Goal: Information Seeking & Learning: Learn about a topic

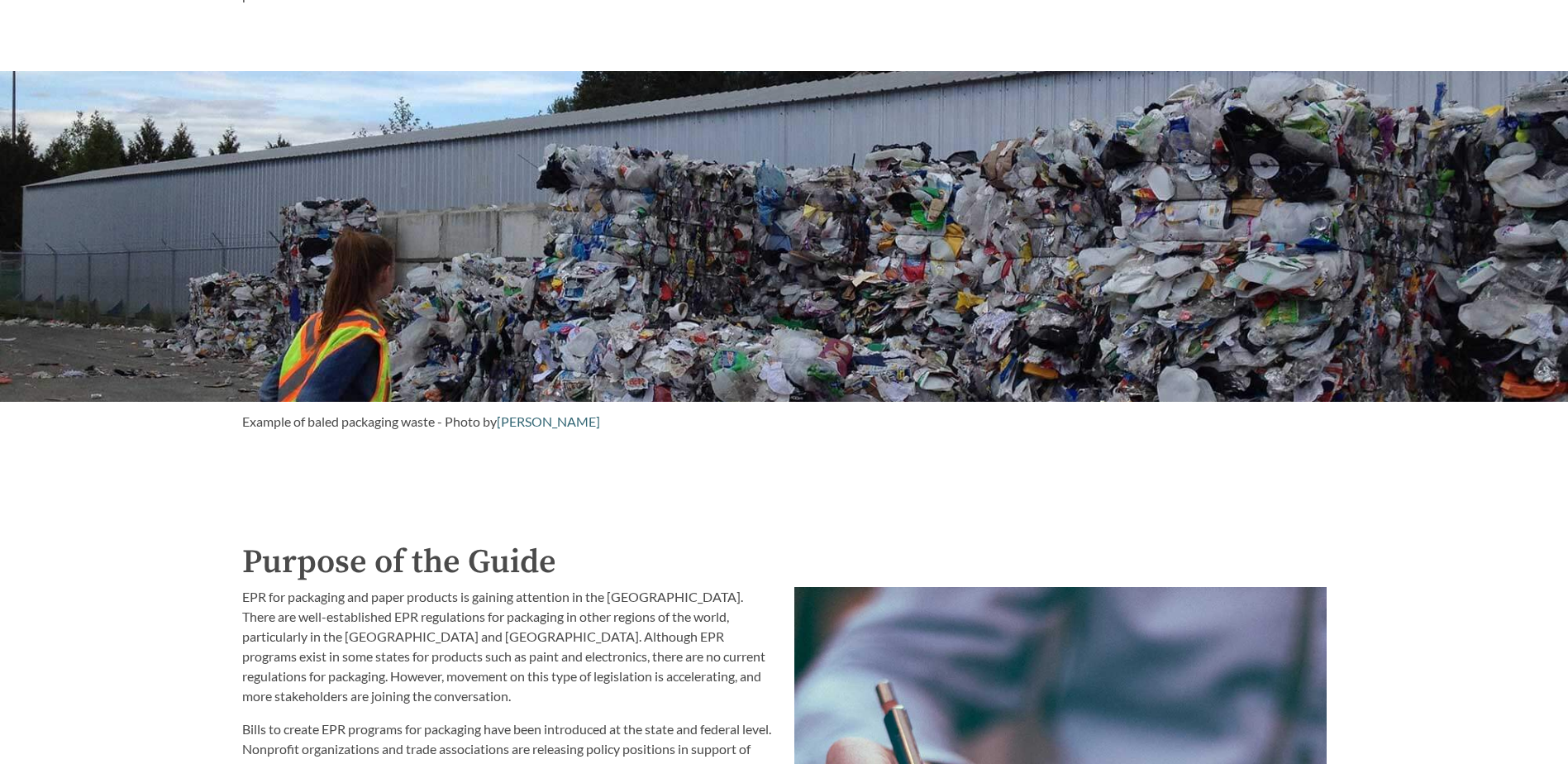
scroll to position [1157, 0]
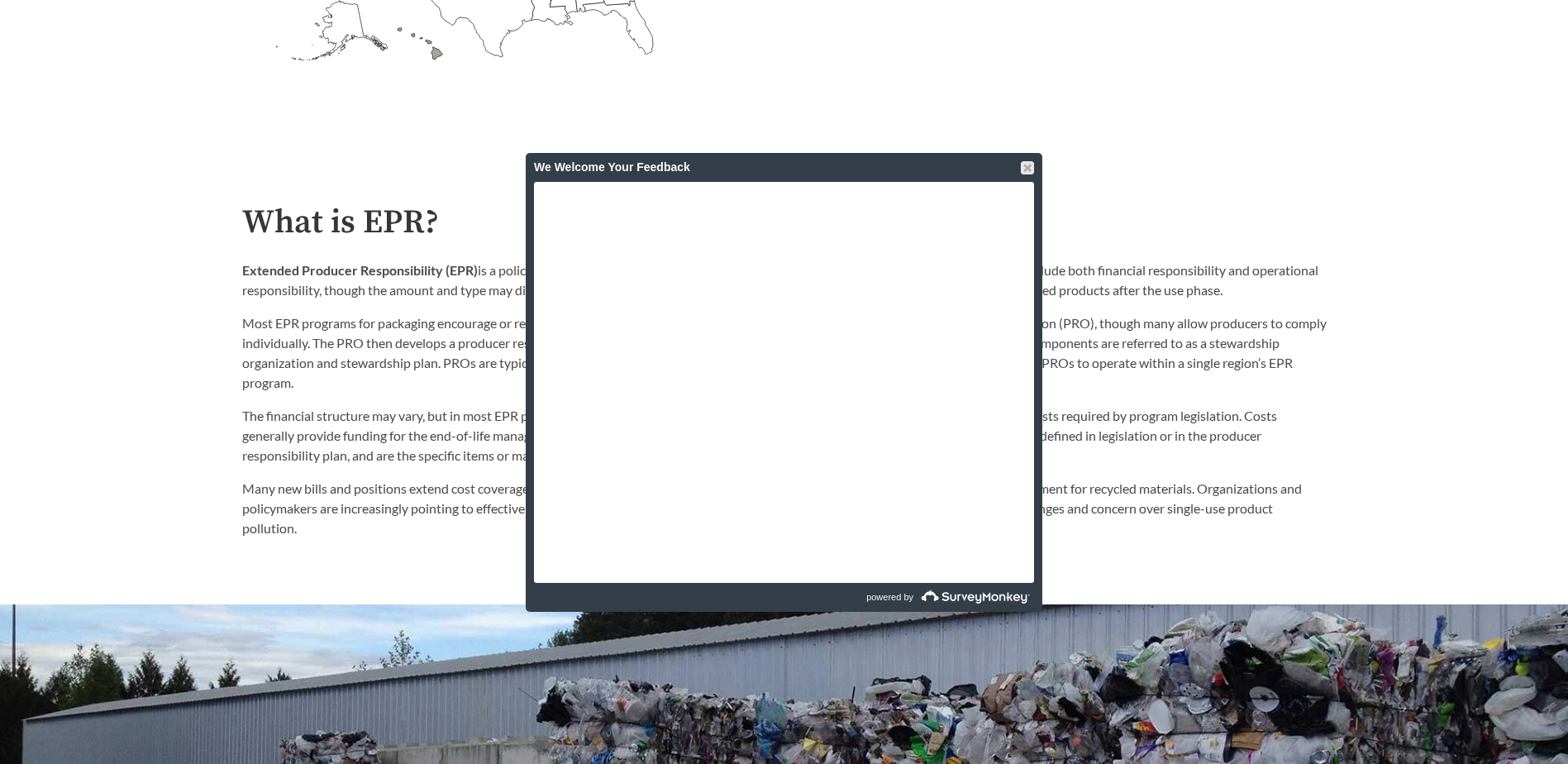
scroll to position [826, 0]
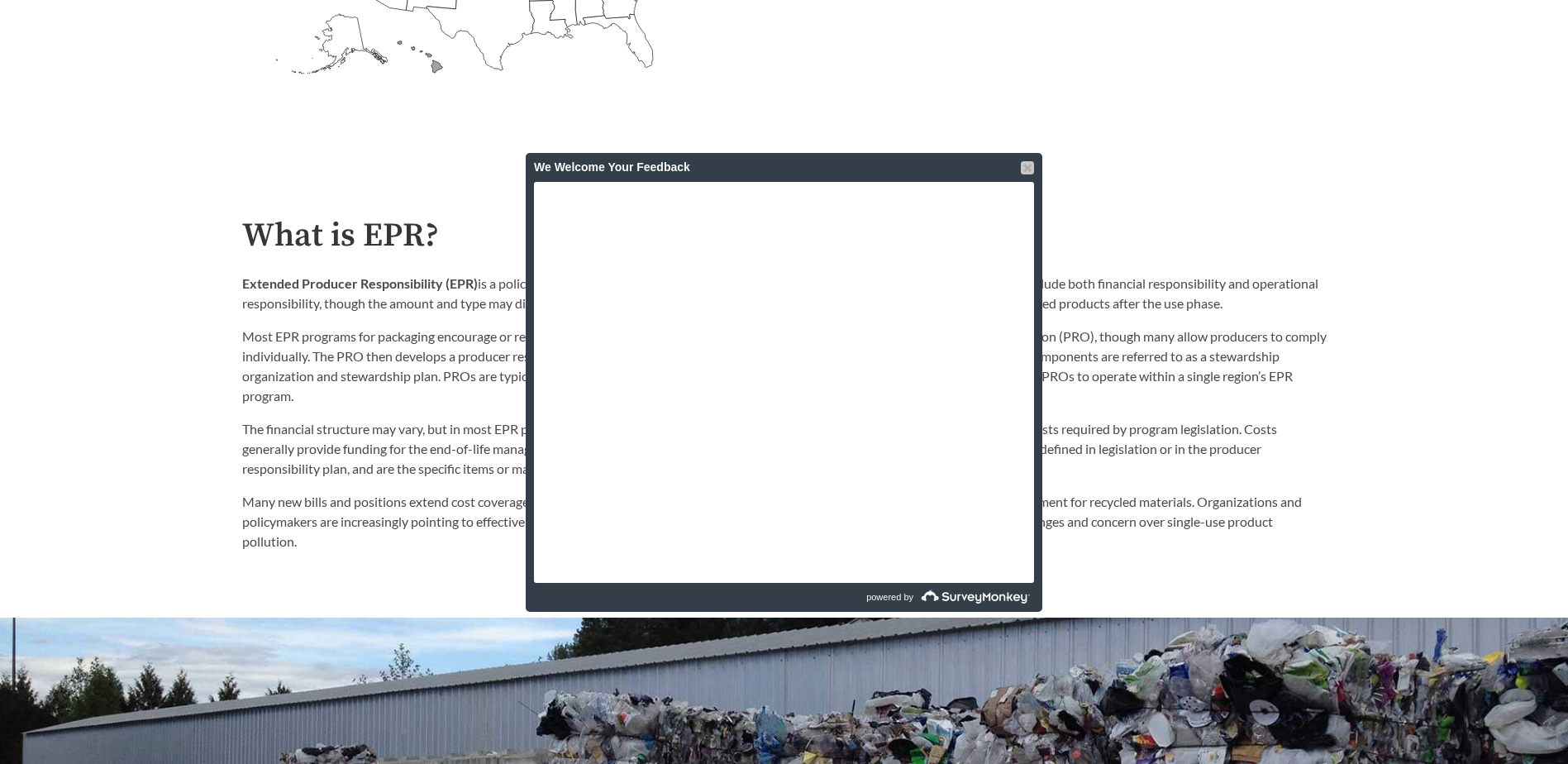
click at [1026, 170] on div at bounding box center [1027, 167] width 13 height 13
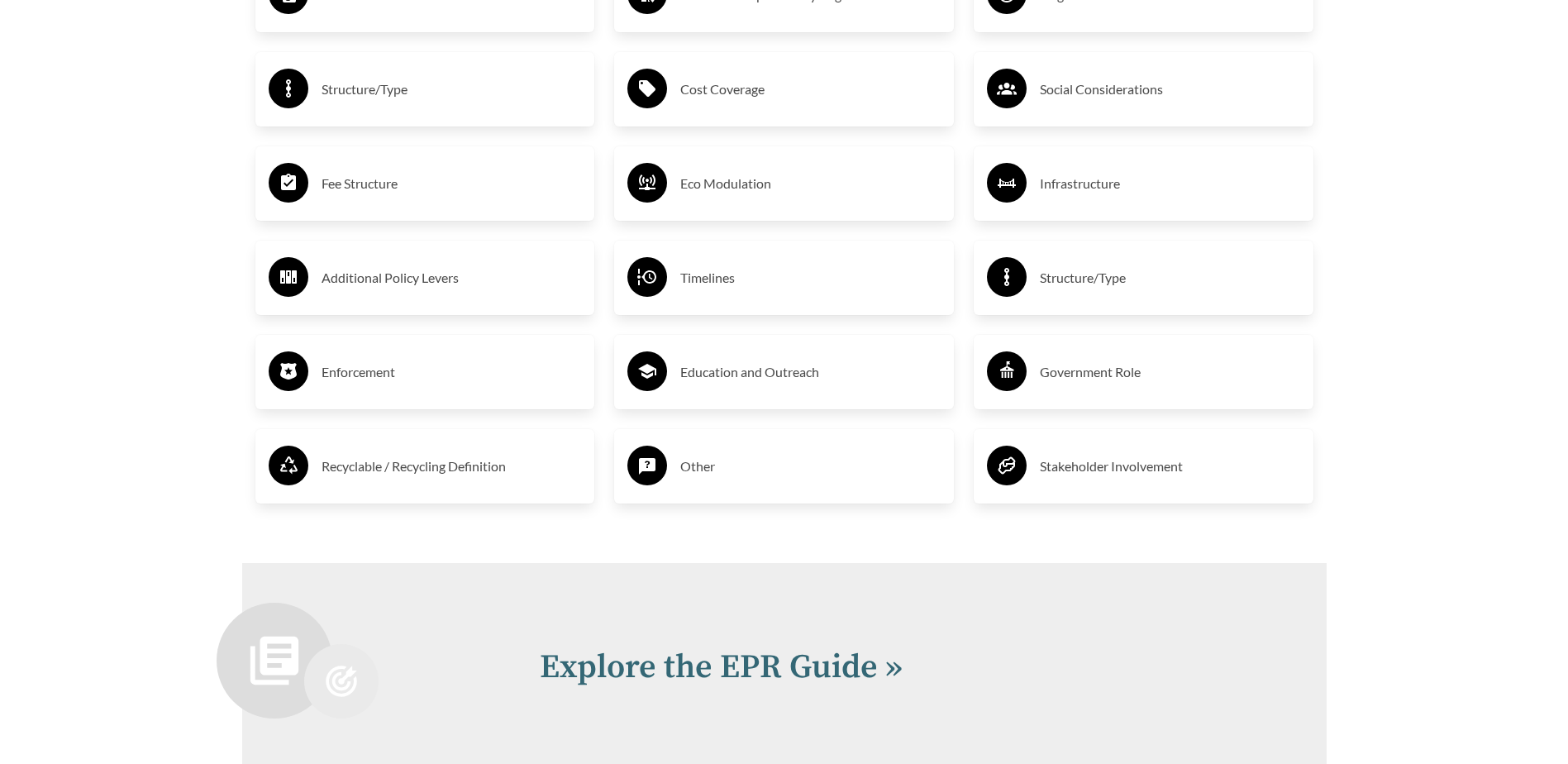
scroll to position [2975, 0]
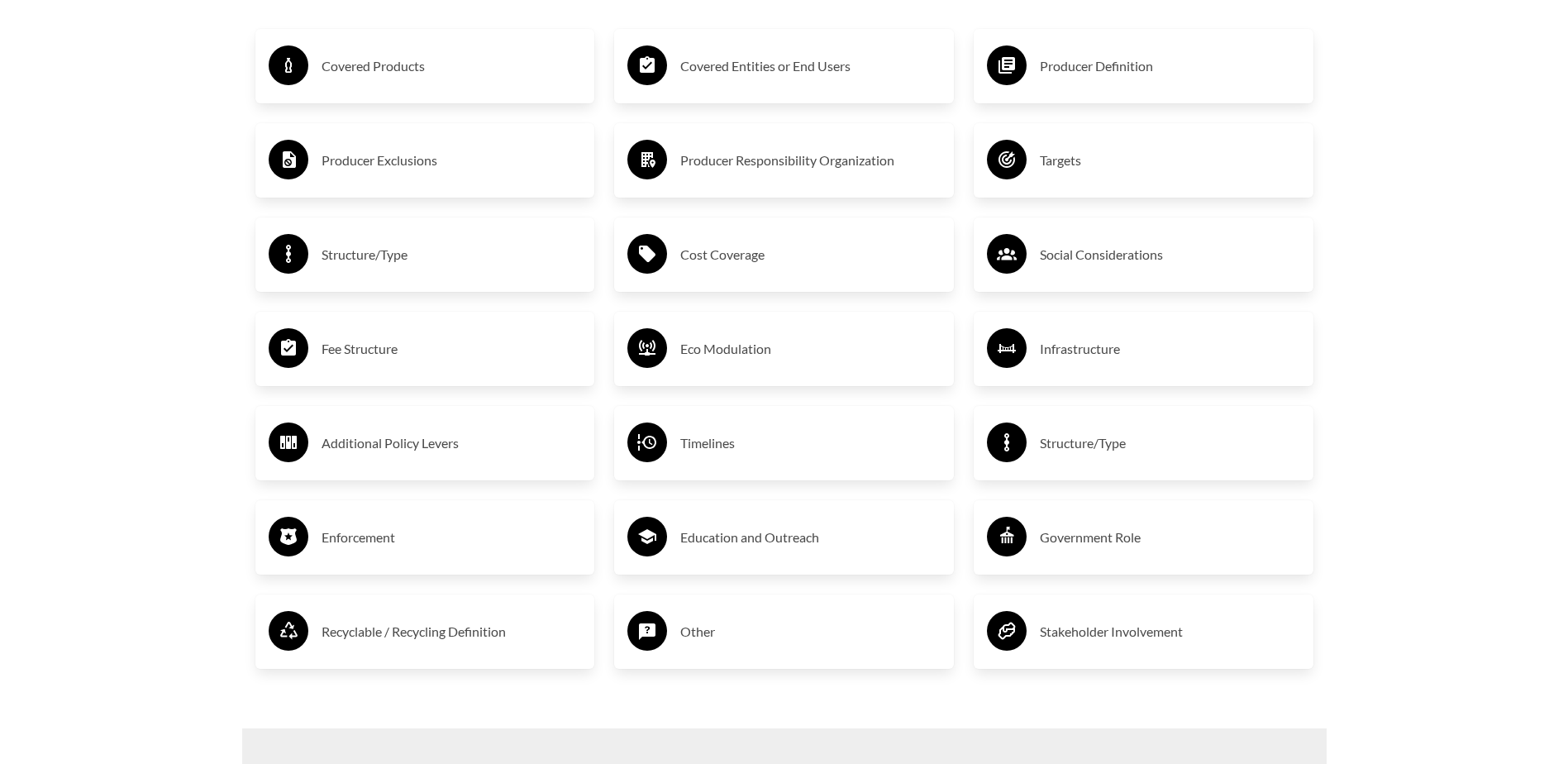
click at [411, 66] on h3 "Covered Products" at bounding box center [452, 66] width 261 height 26
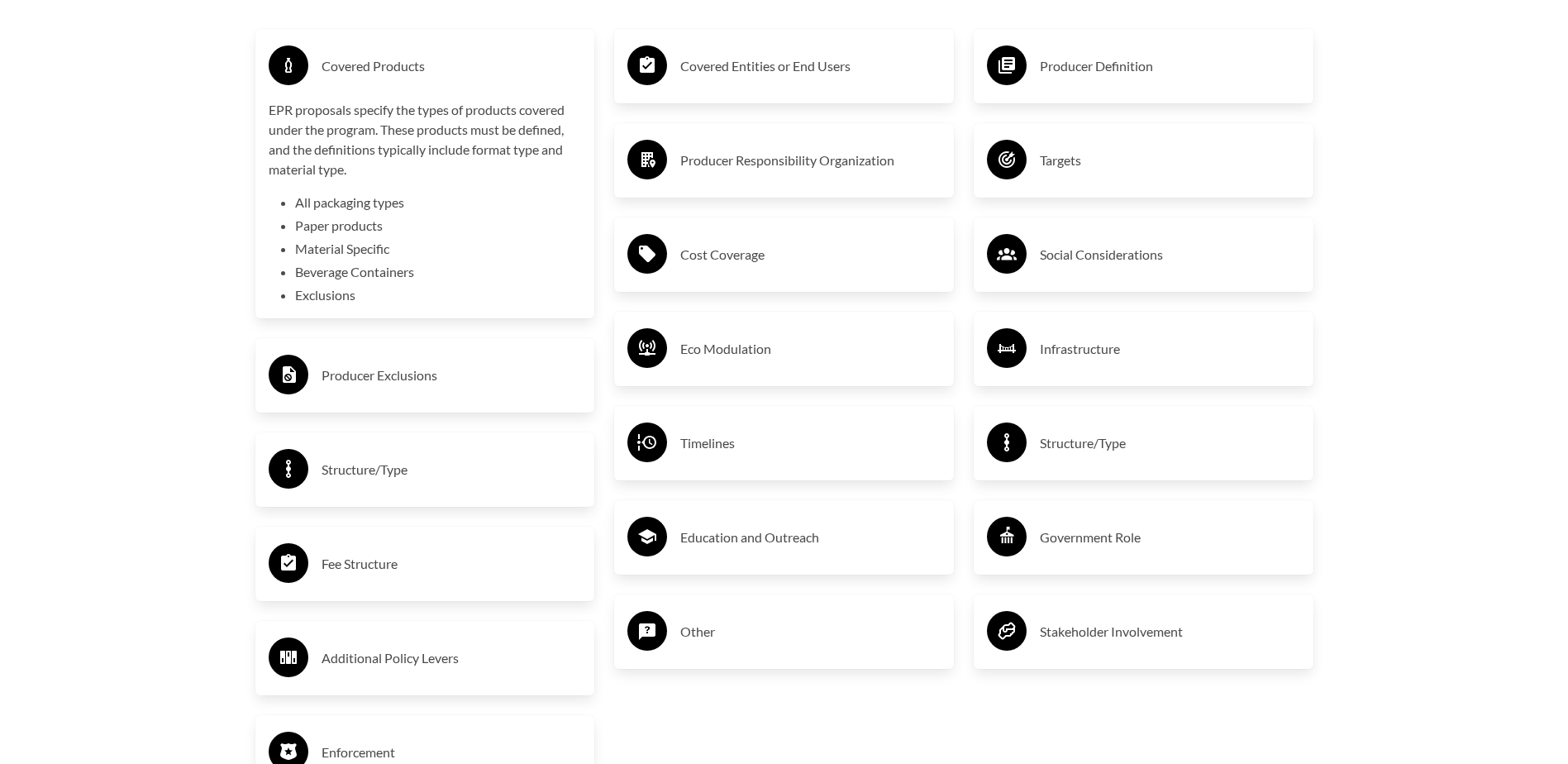
click at [727, 255] on h3 "Cost Coverage" at bounding box center [811, 254] width 261 height 26
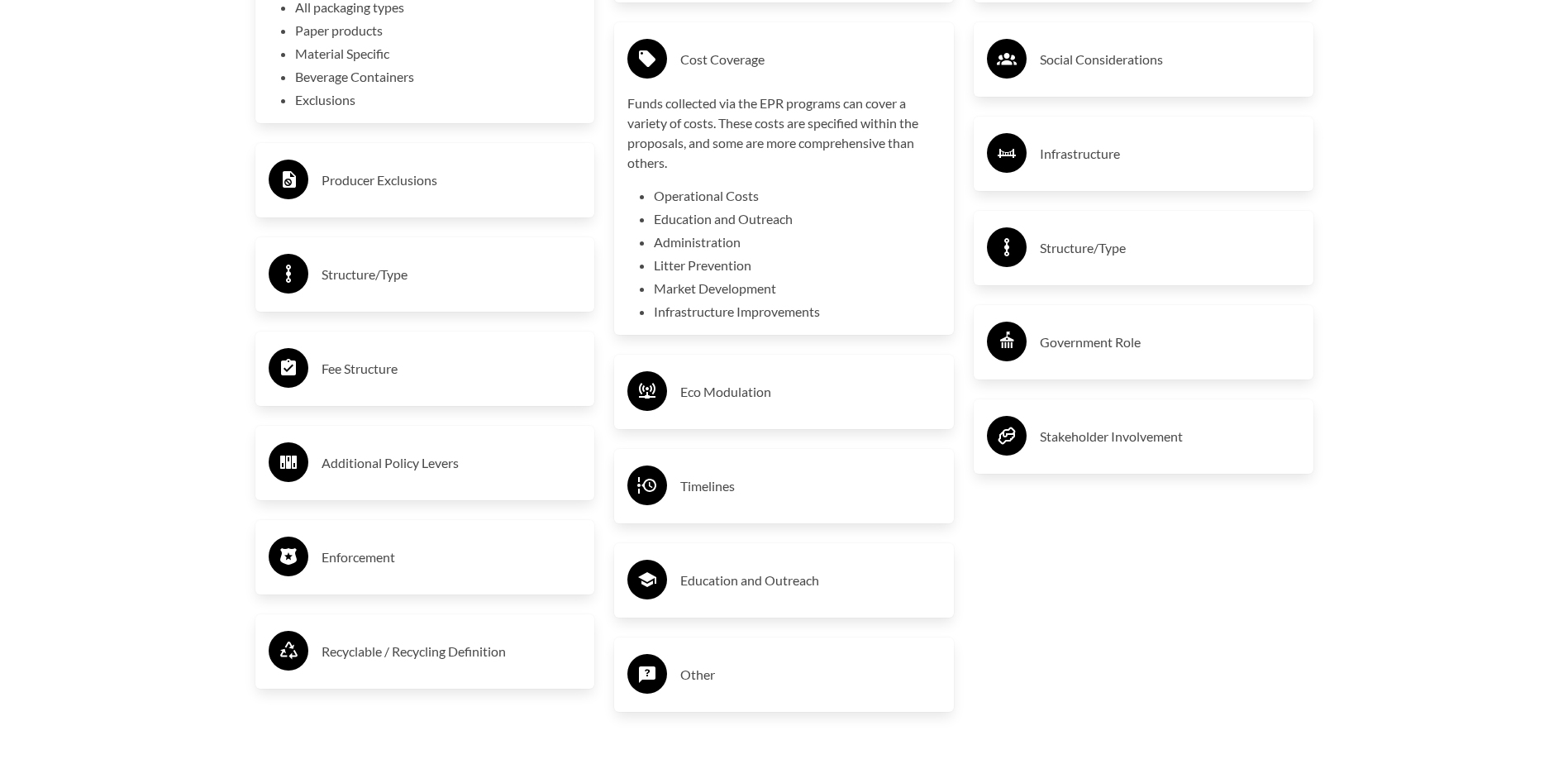
scroll to position [3140, 0]
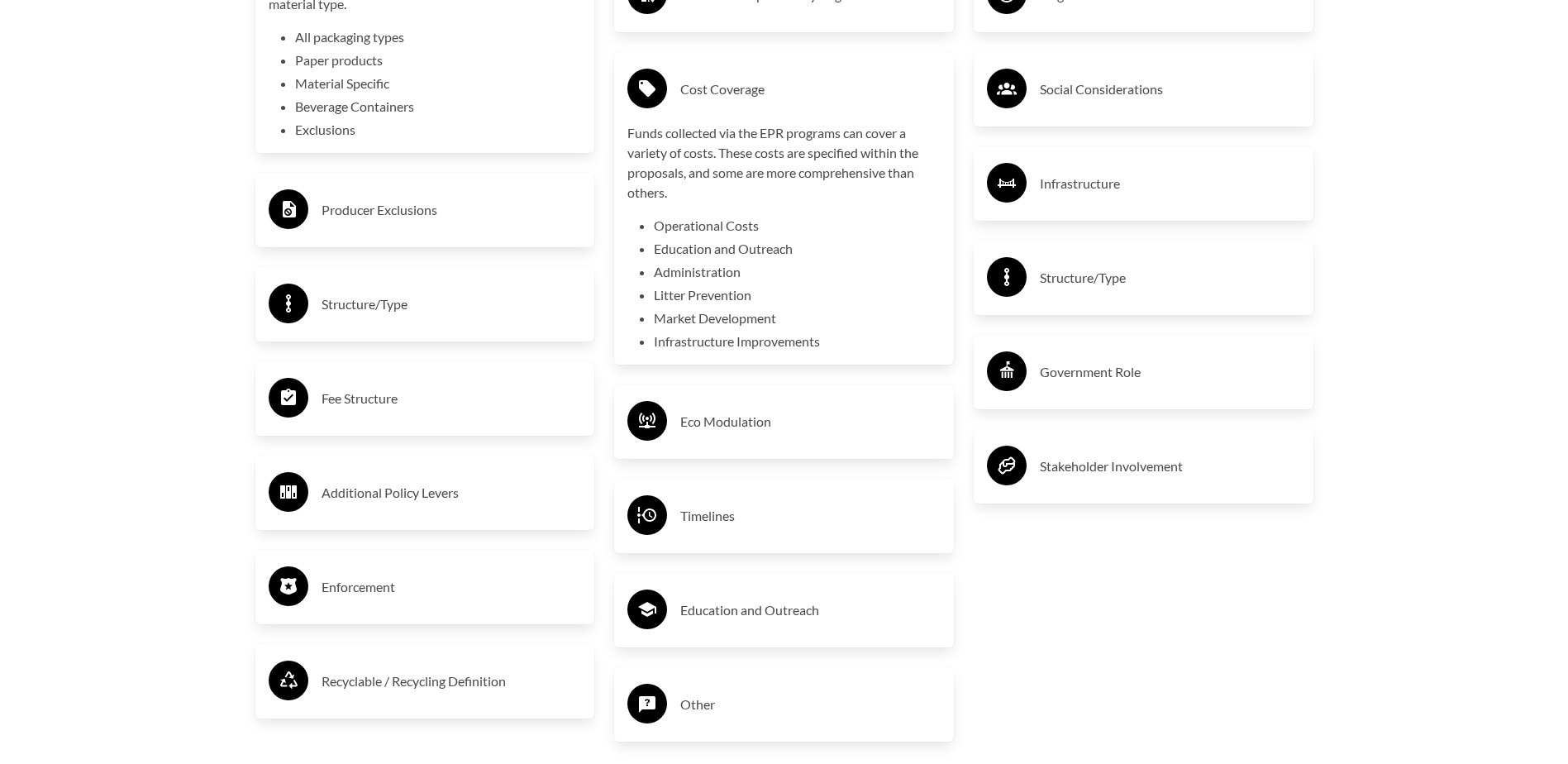
click at [728, 92] on h3 "Cost Coverage" at bounding box center [811, 89] width 261 height 26
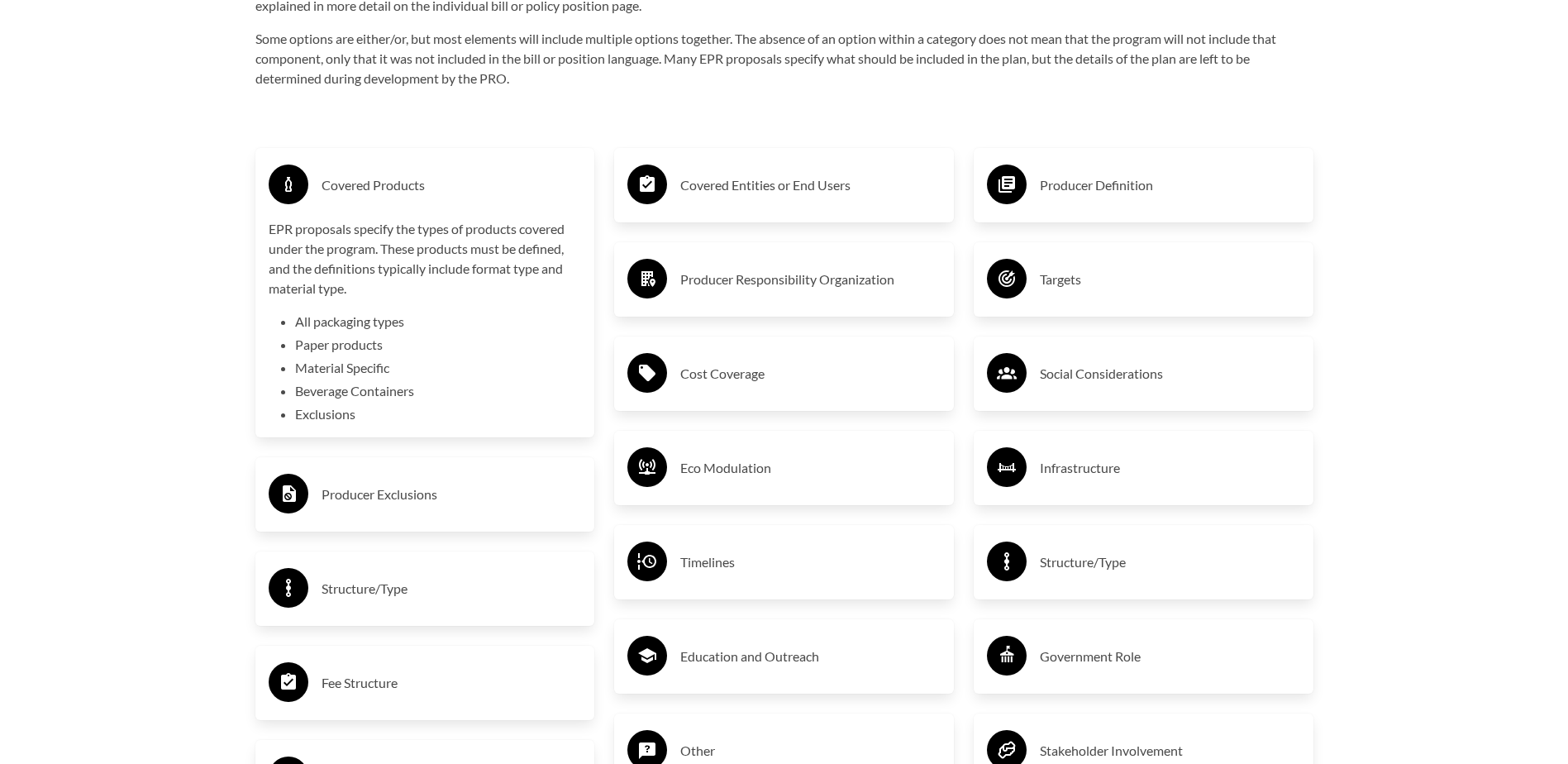
scroll to position [2810, 0]
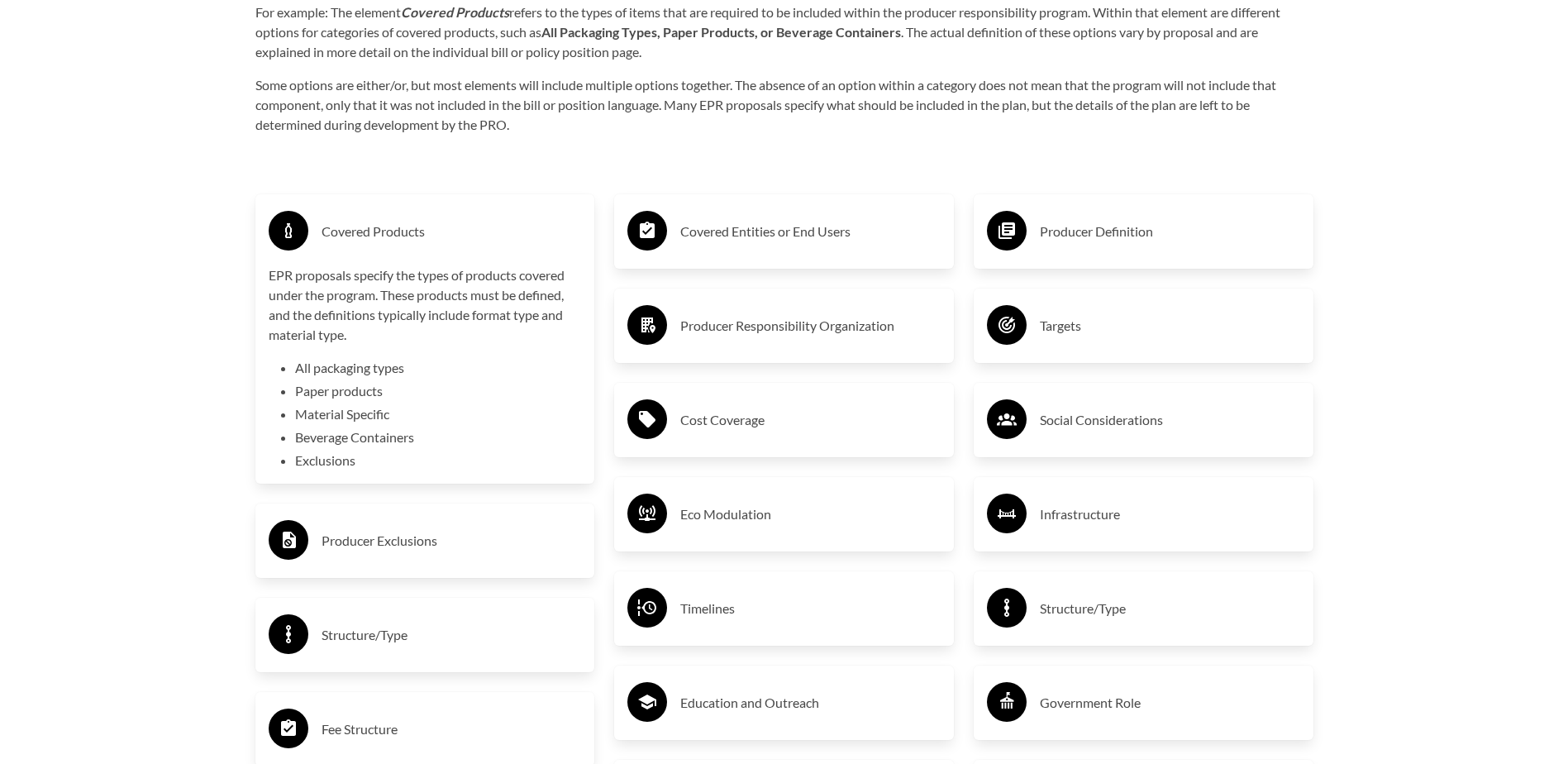
click at [362, 245] on h3 "Covered Products" at bounding box center [452, 231] width 261 height 26
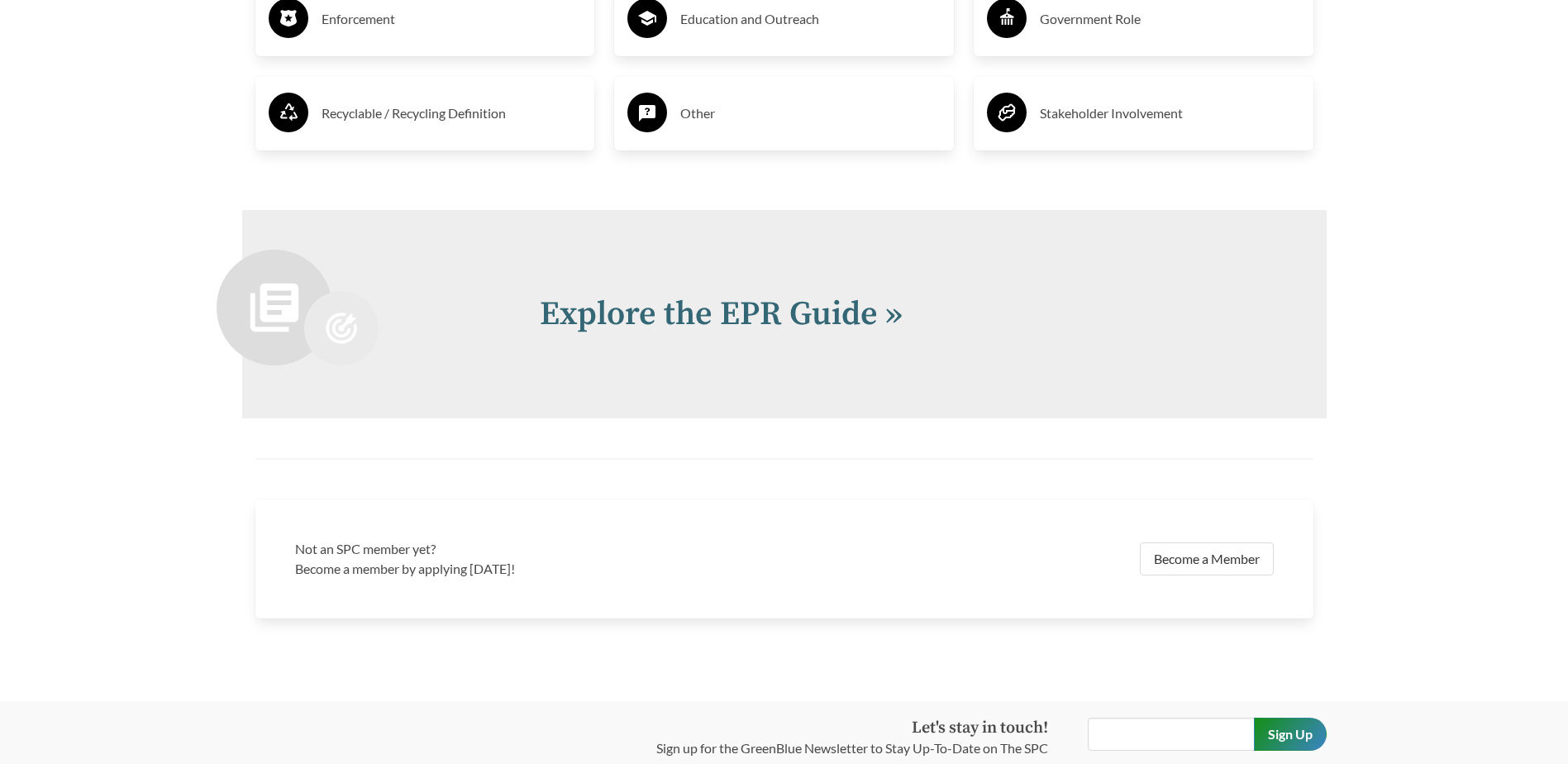
scroll to position [3636, 0]
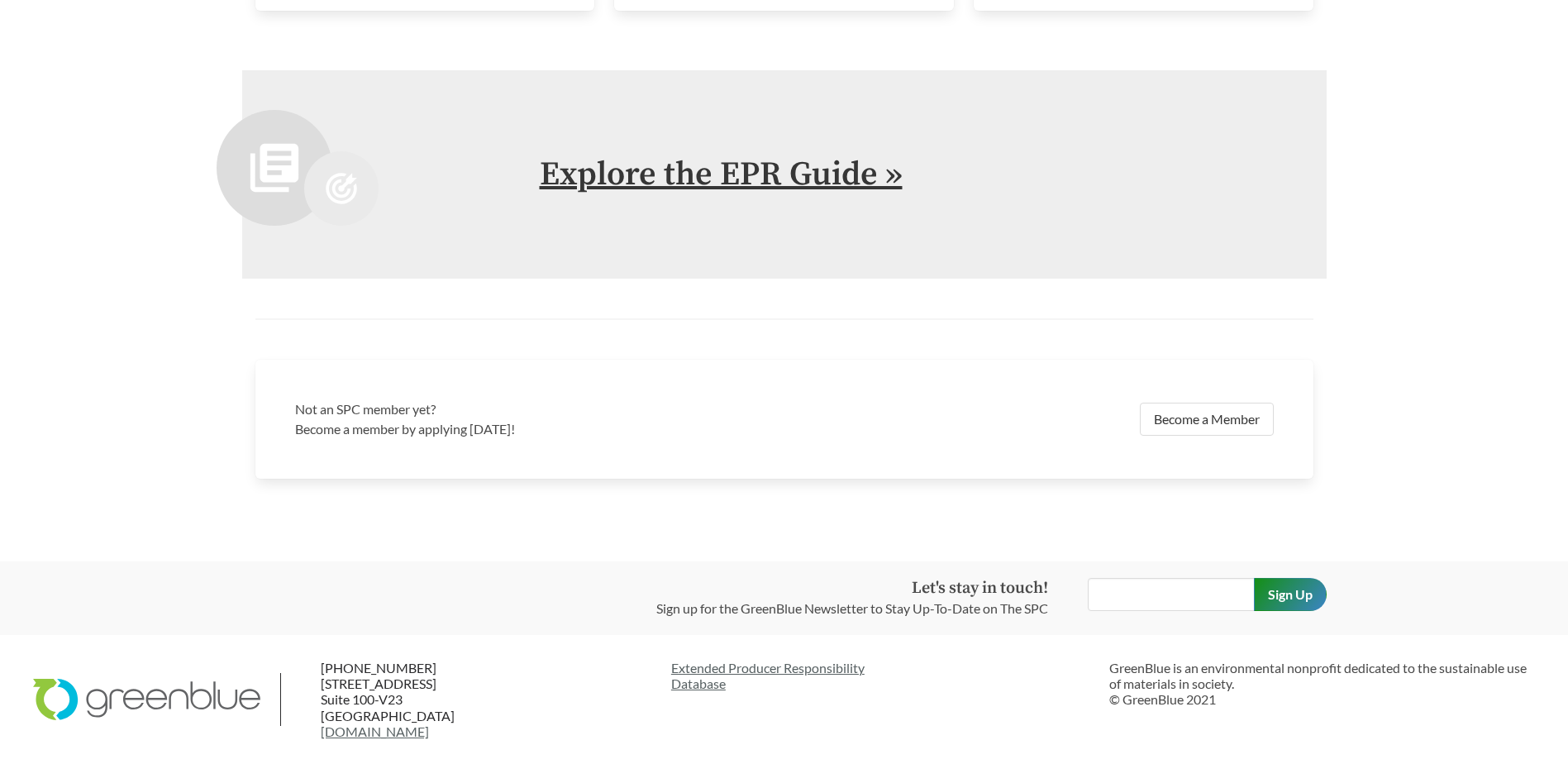
click at [830, 174] on link "Explore the EPR Guide »" at bounding box center [721, 174] width 363 height 41
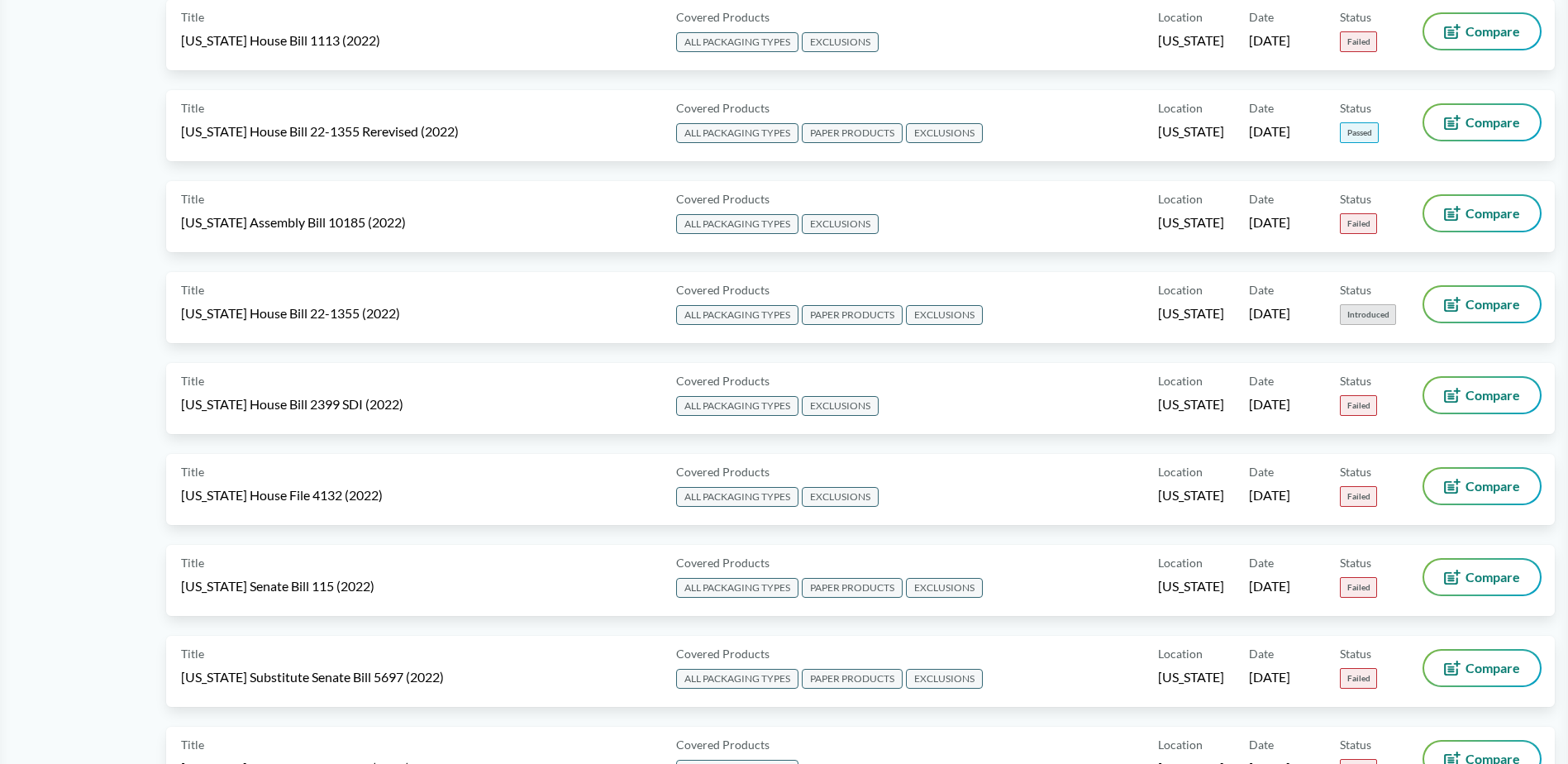
scroll to position [6192, 0]
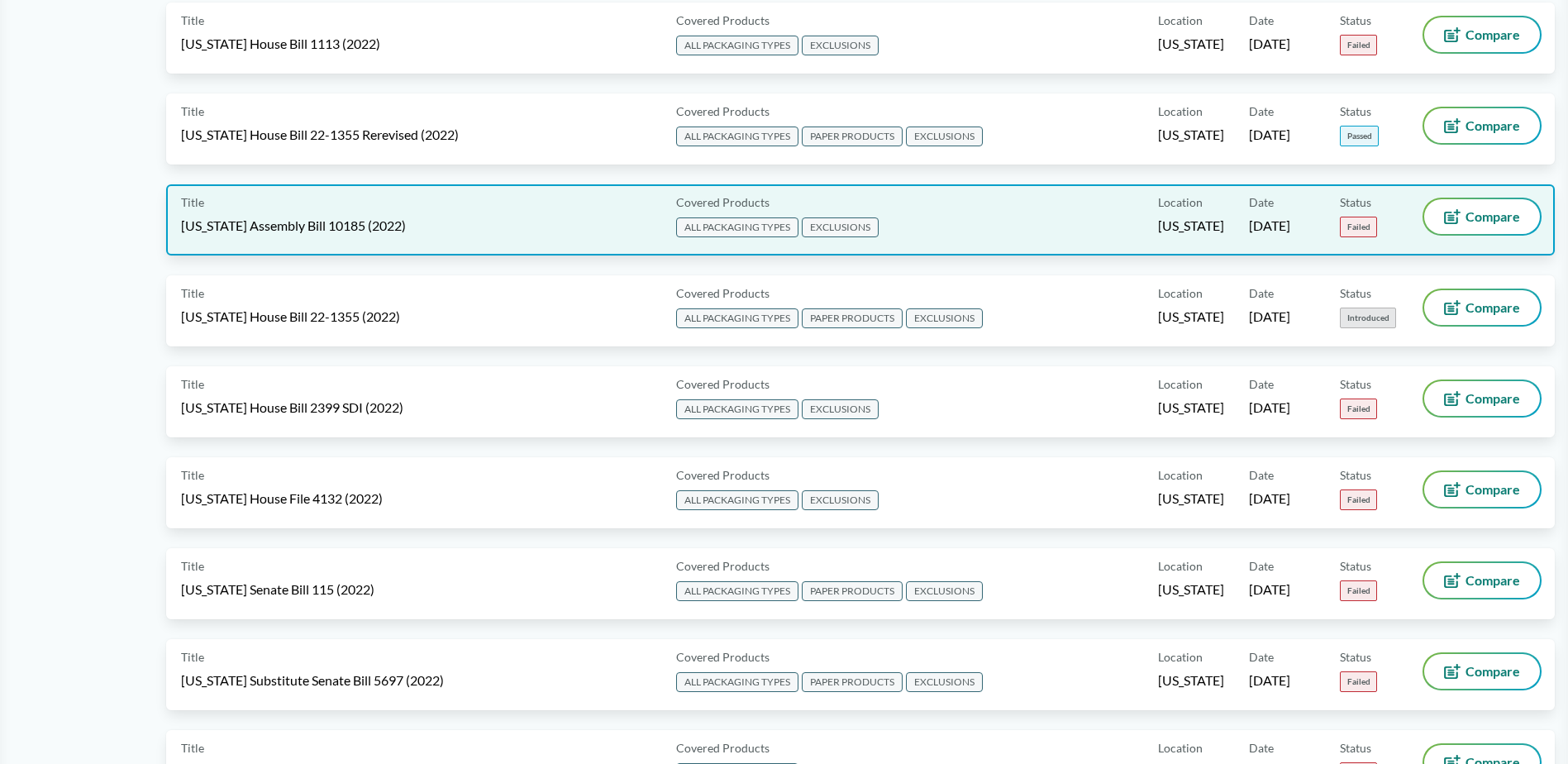
click at [1352, 228] on span "Failed" at bounding box center [1358, 226] width 37 height 20
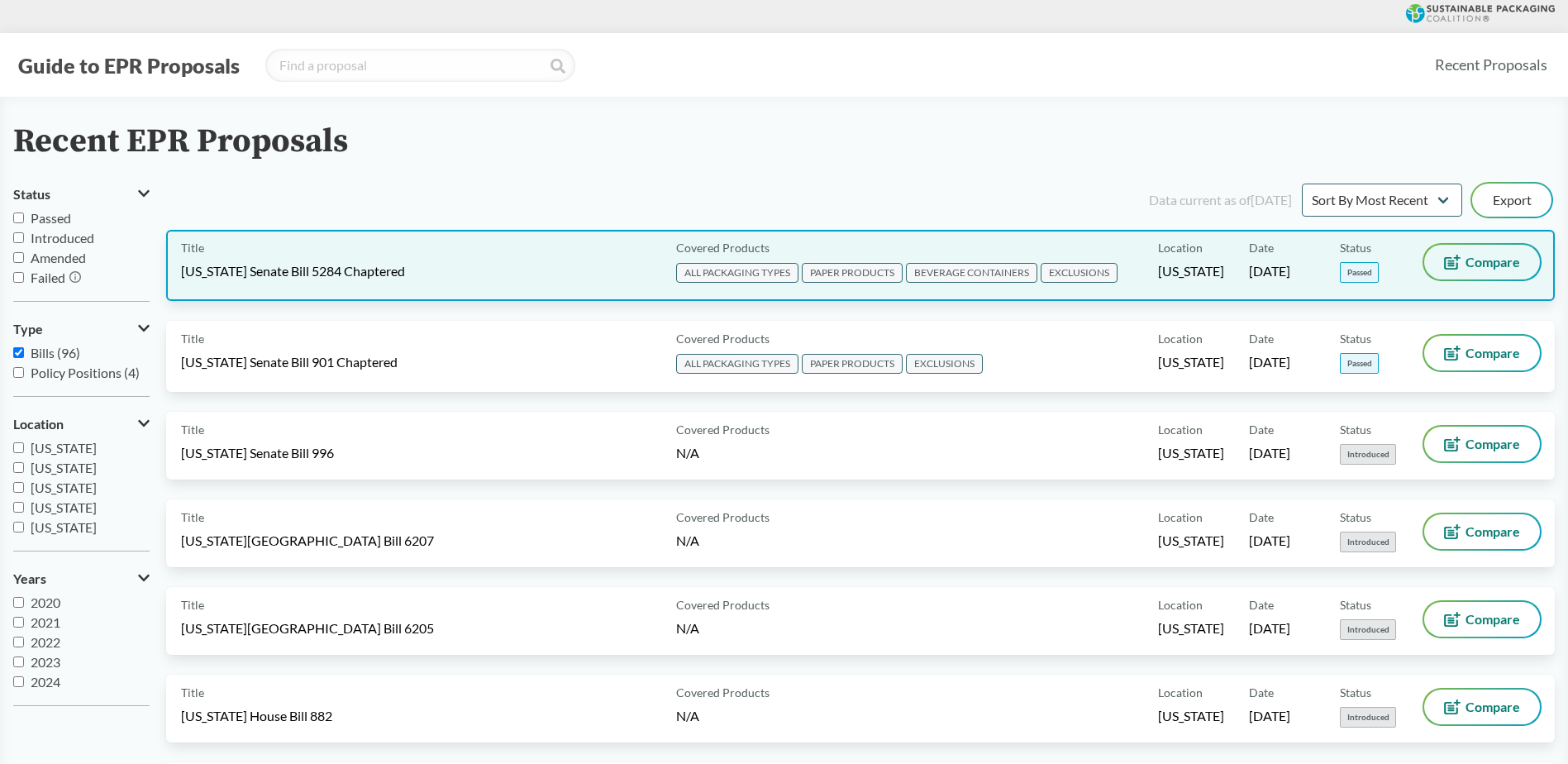
click at [1497, 269] on button "Compare" at bounding box center [1482, 261] width 115 height 34
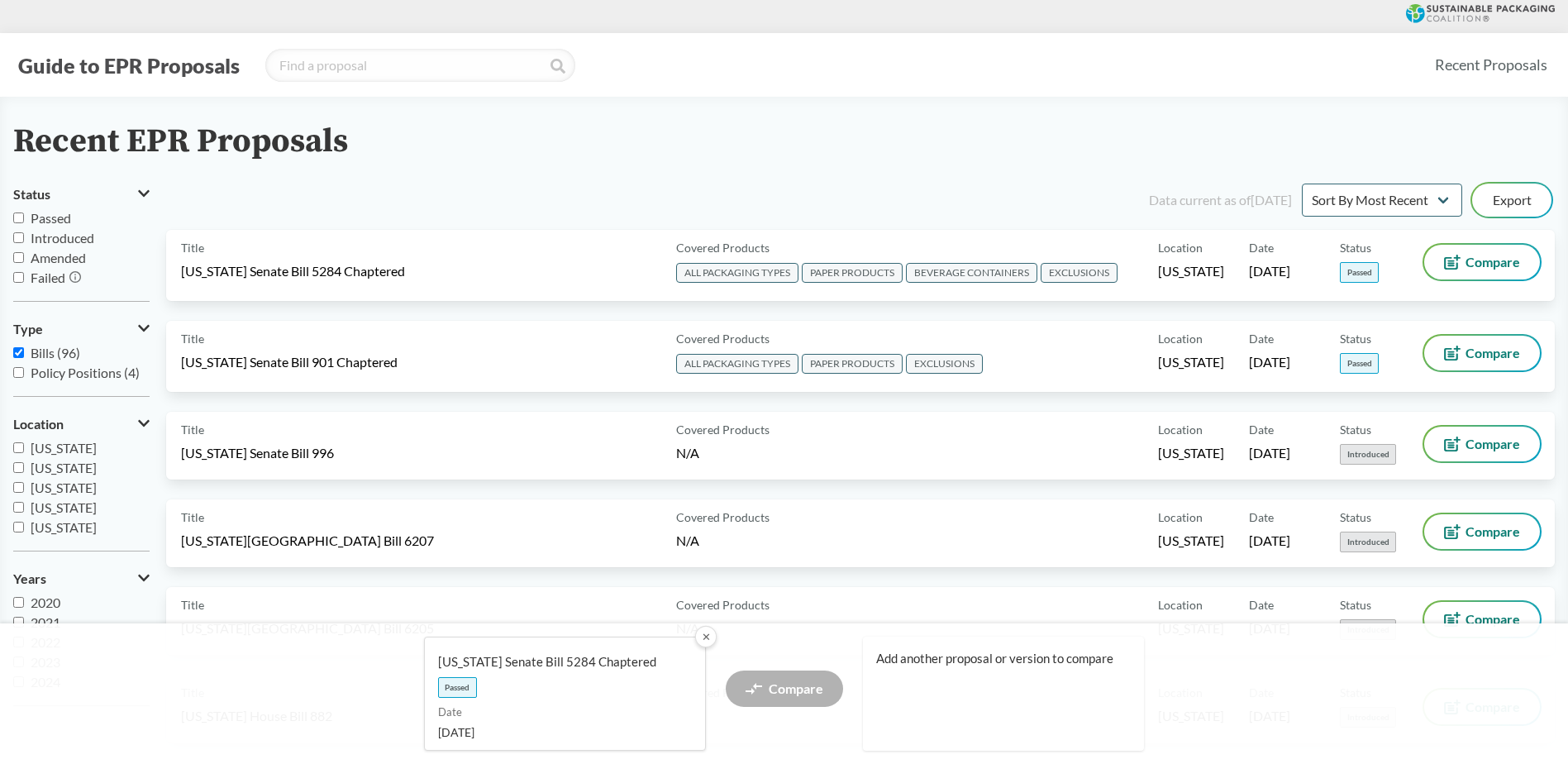
click at [706, 637] on button "✕" at bounding box center [705, 636] width 21 height 21
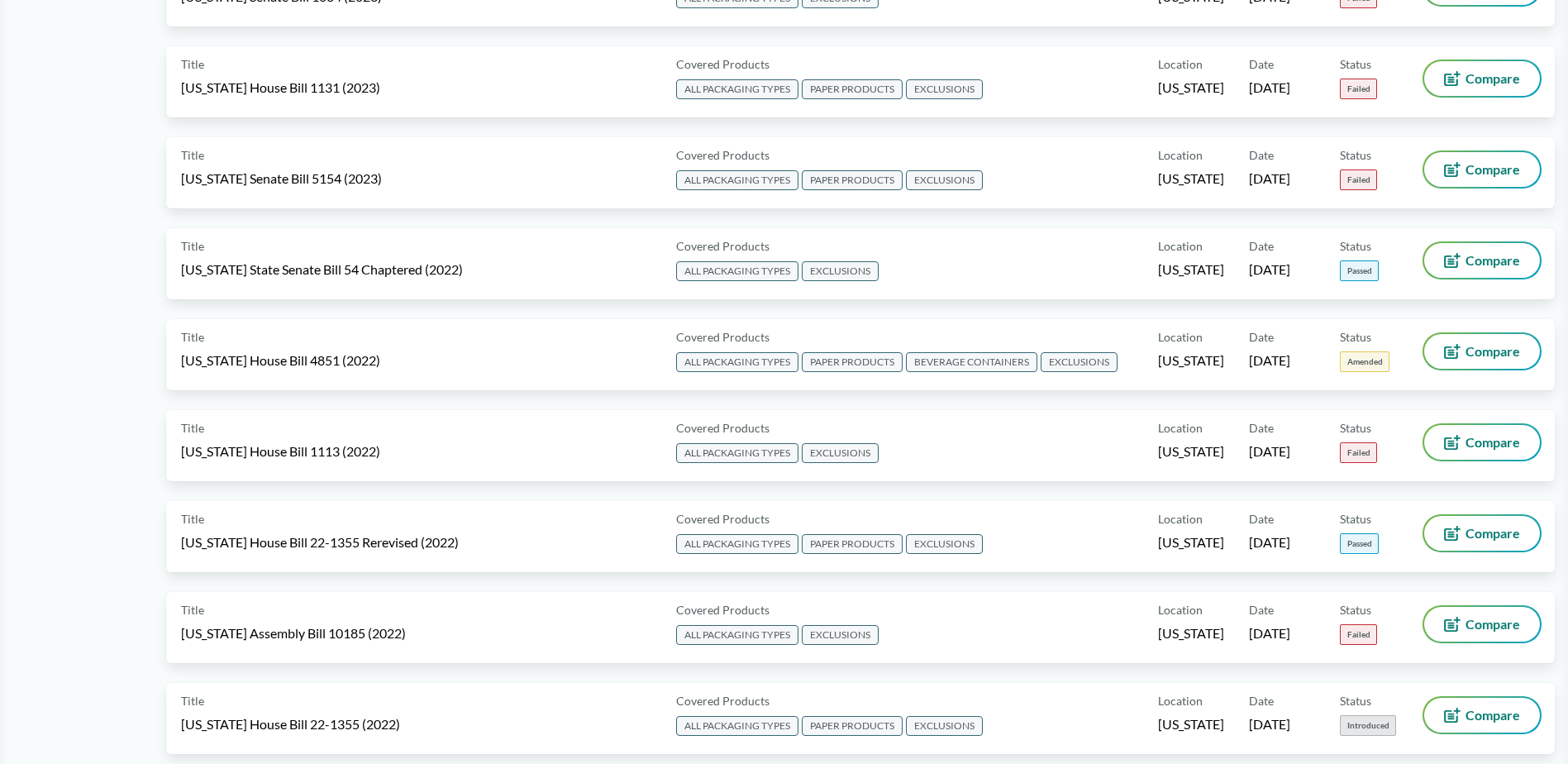
scroll to position [5785, 0]
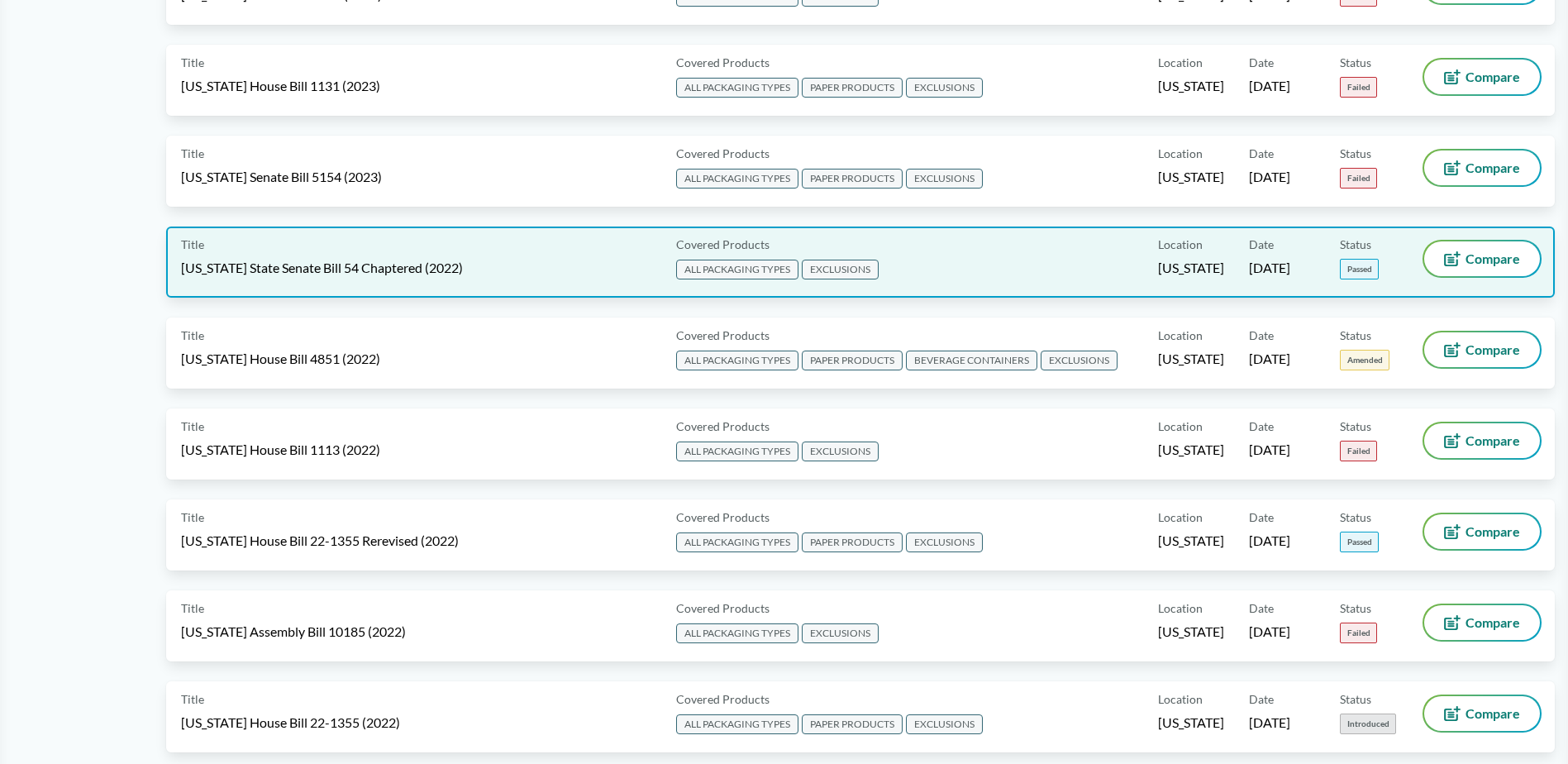
click at [755, 272] on span "ALL PACKAGING TYPES" at bounding box center [737, 269] width 122 height 20
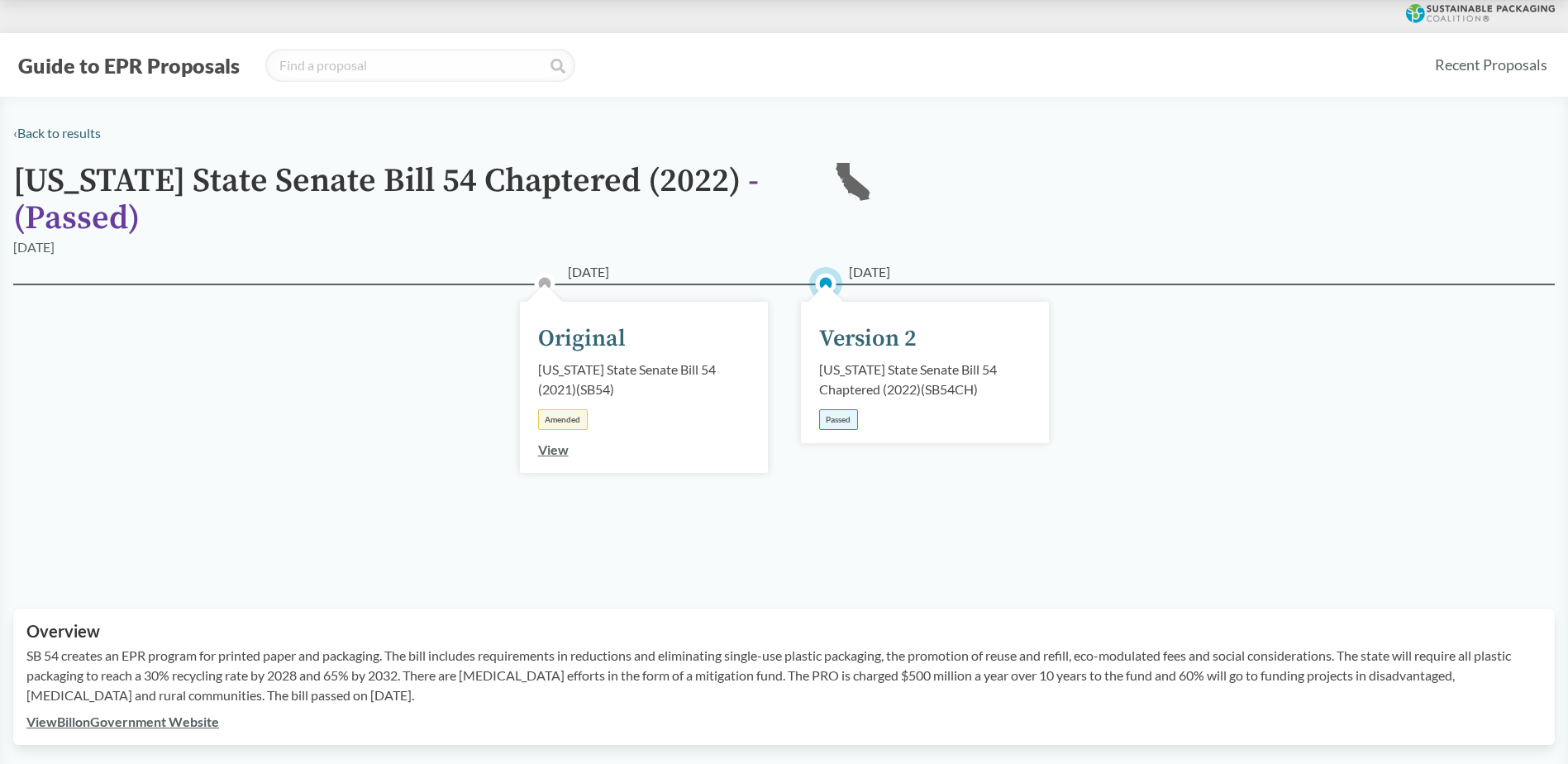
click at [861, 345] on div "Version 2" at bounding box center [868, 338] width 98 height 34
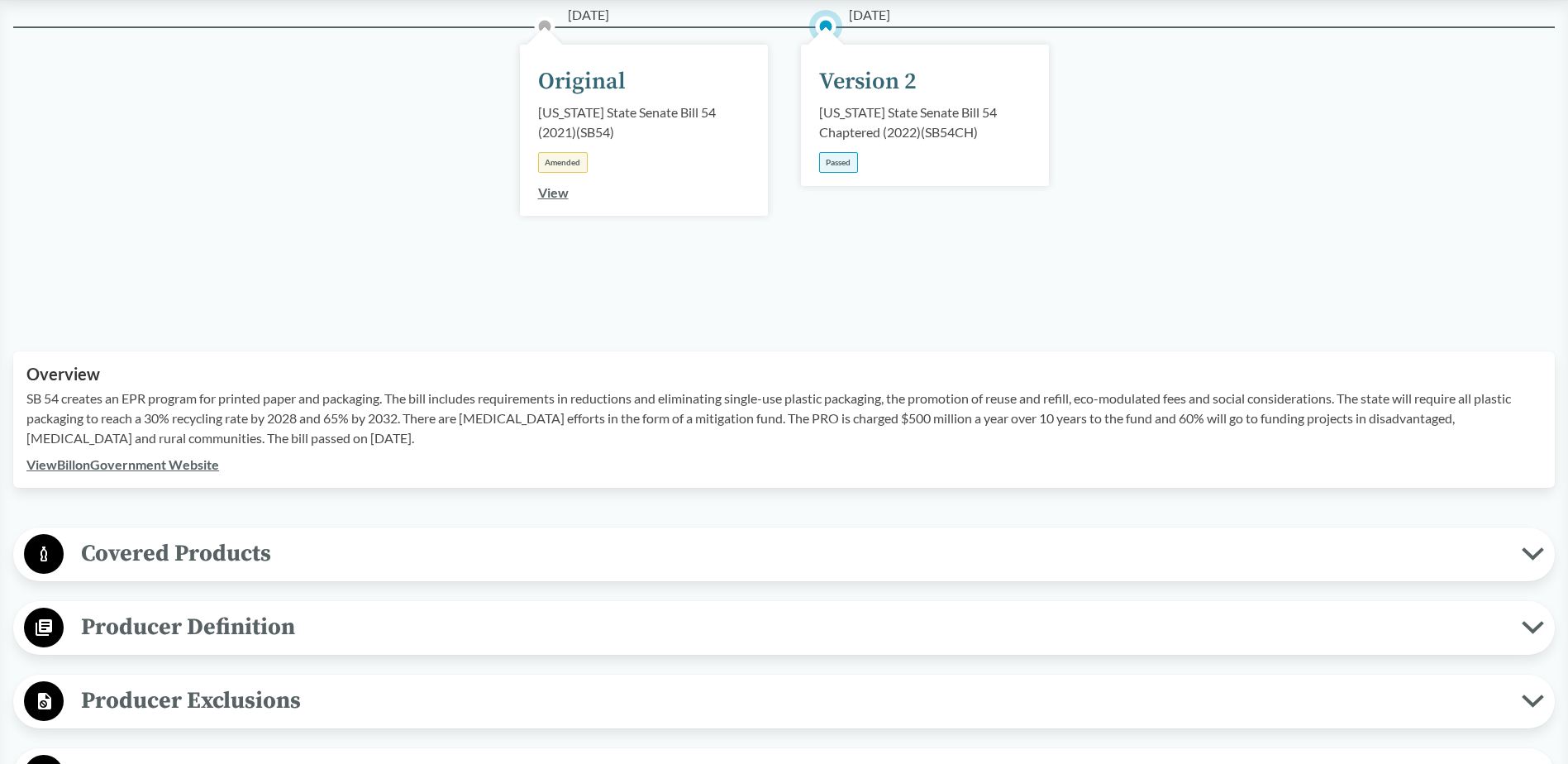
scroll to position [331, 0]
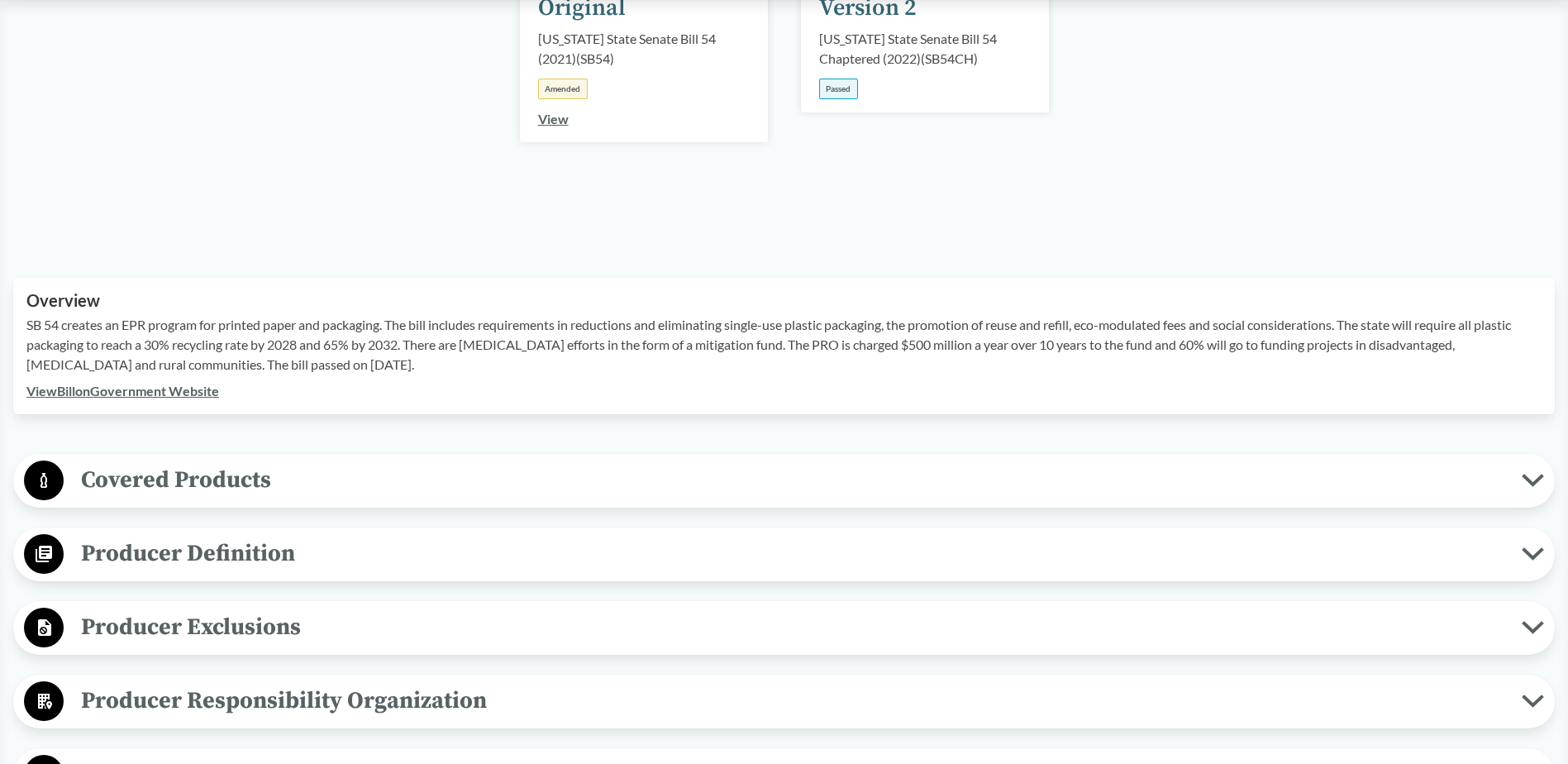
click at [147, 476] on span "Covered Products" at bounding box center [792, 480] width 1459 height 37
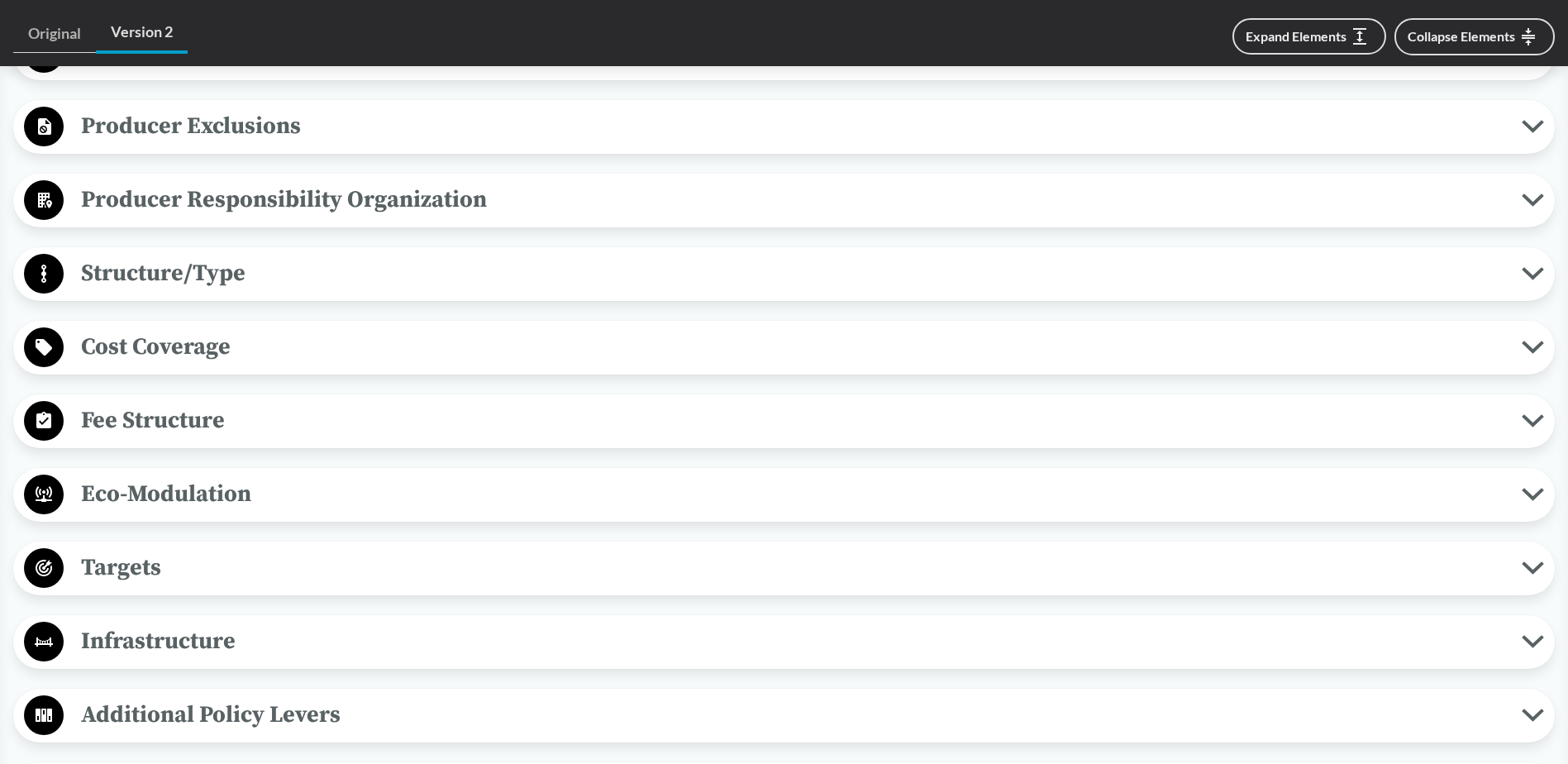
scroll to position [1405, 0]
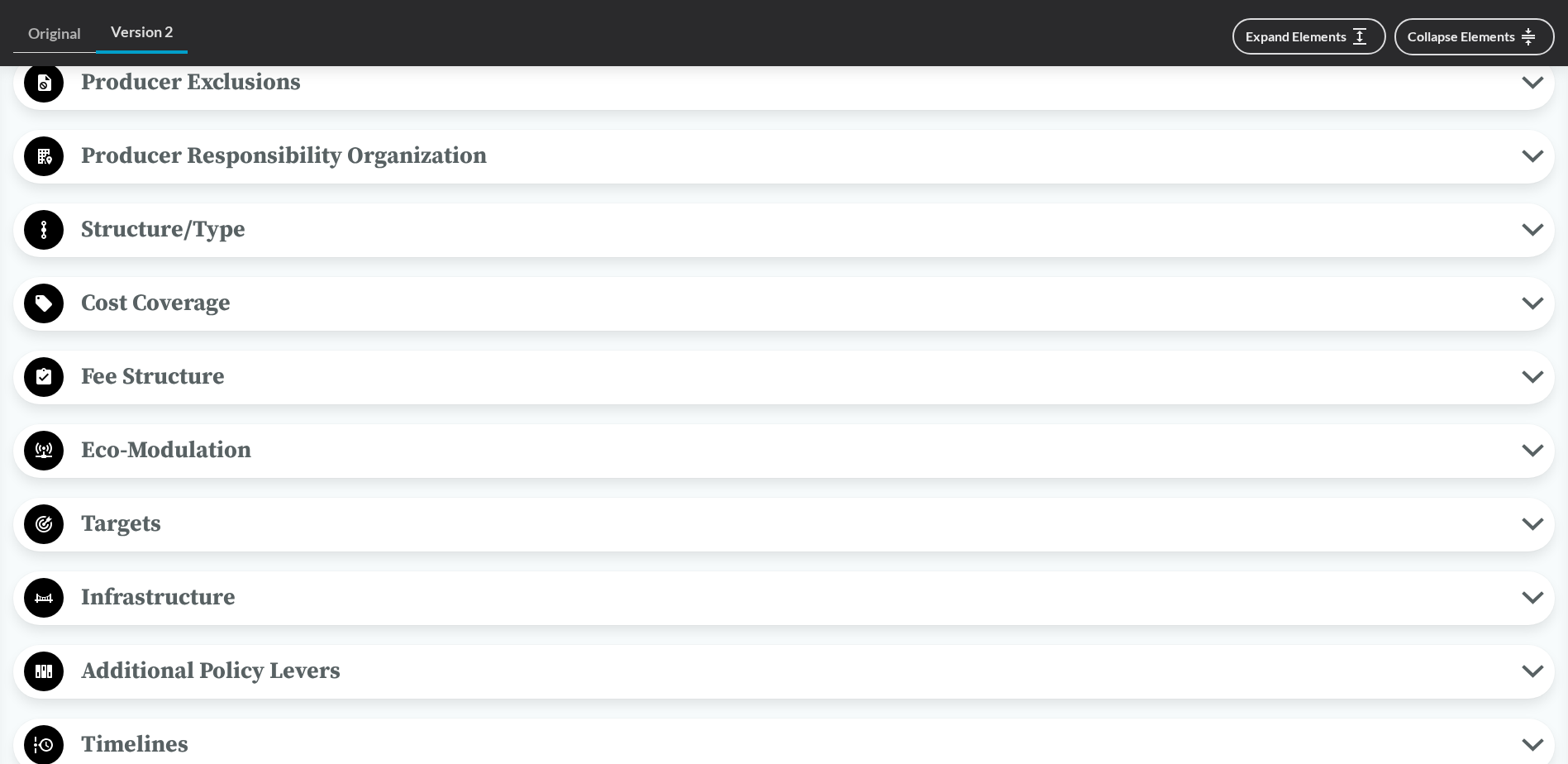
click at [204, 305] on span "Cost Coverage" at bounding box center [792, 303] width 1459 height 37
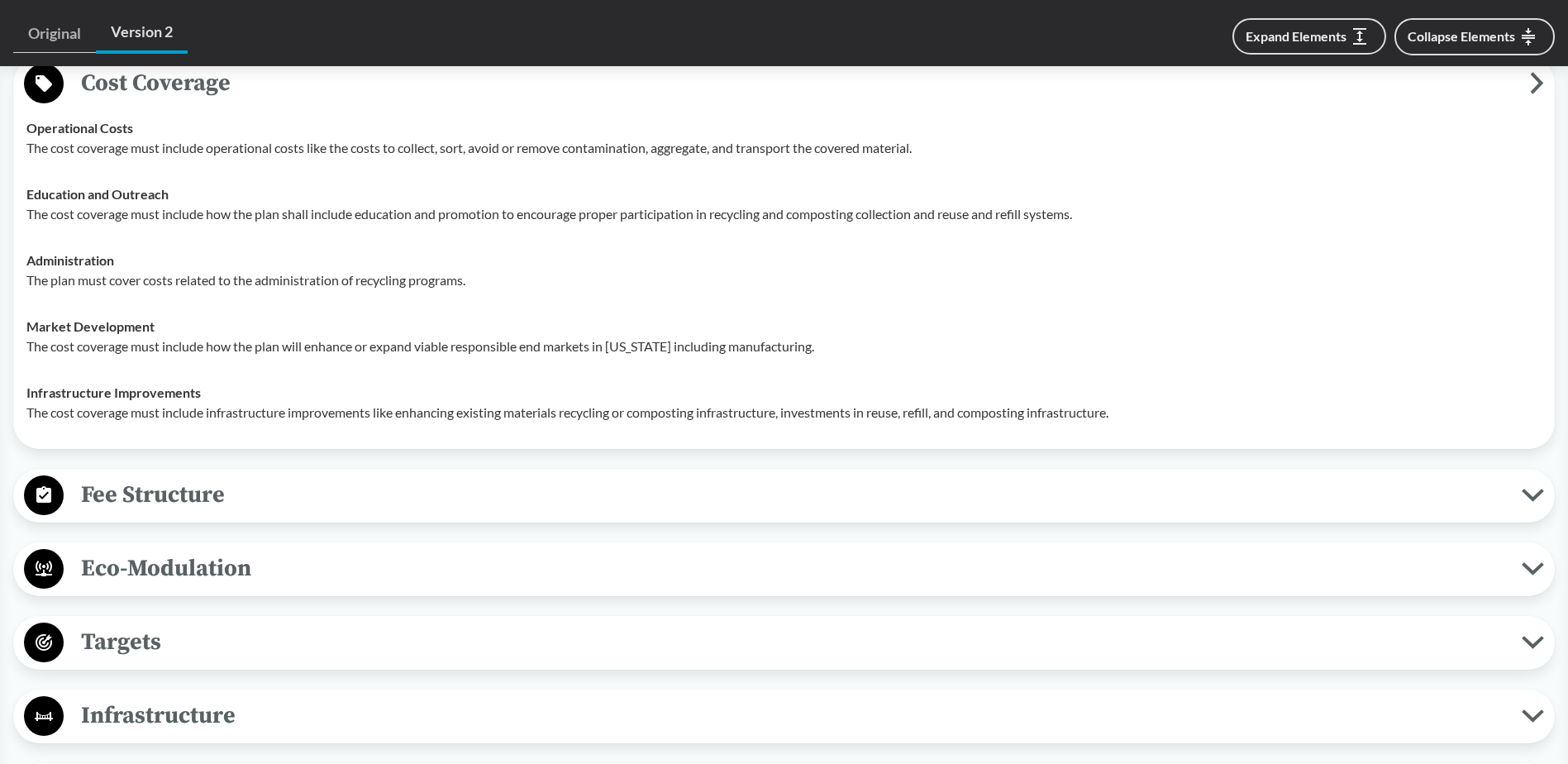
scroll to position [1736, 0]
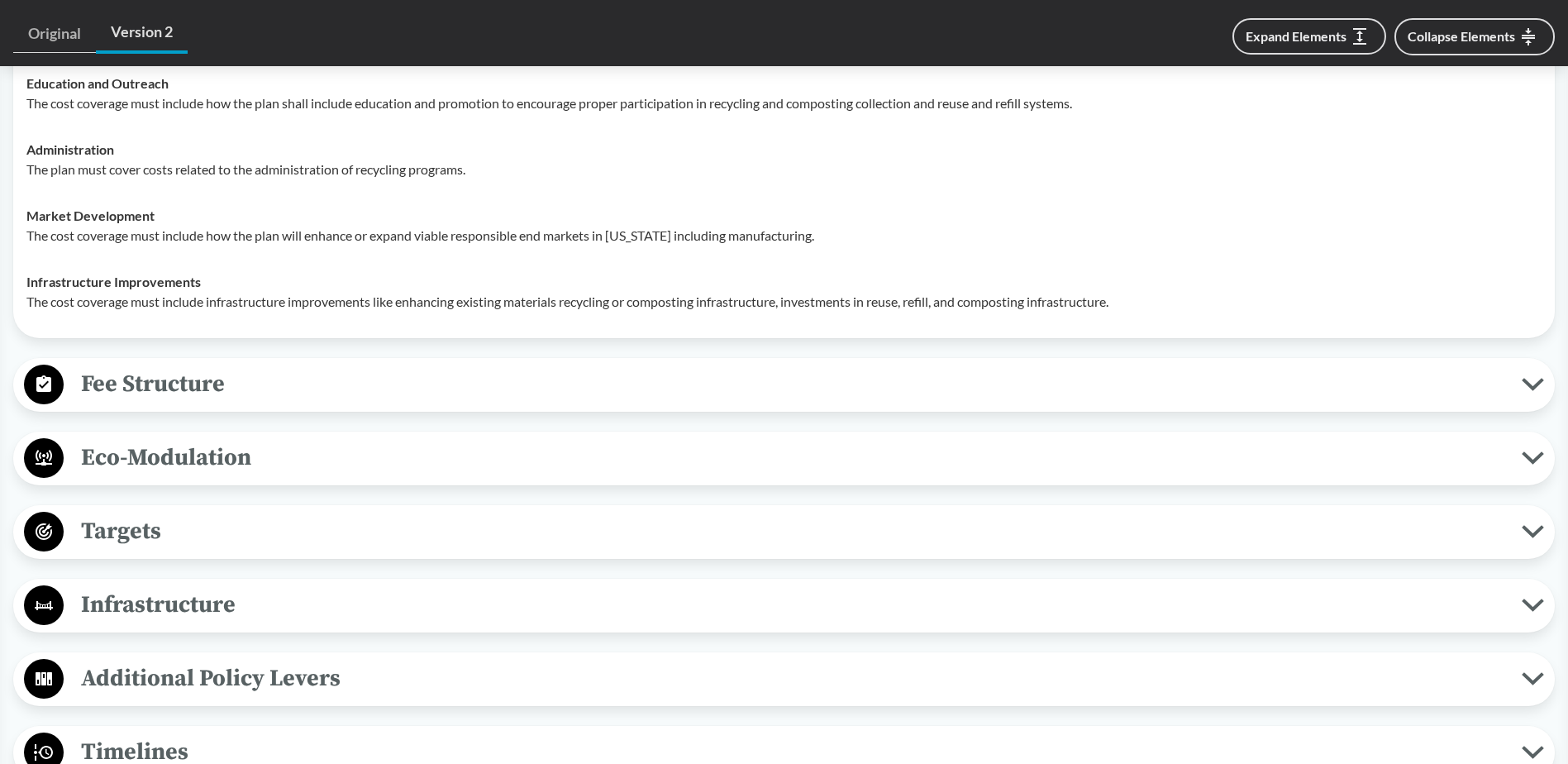
click at [244, 394] on span "Fee Structure" at bounding box center [792, 384] width 1459 height 37
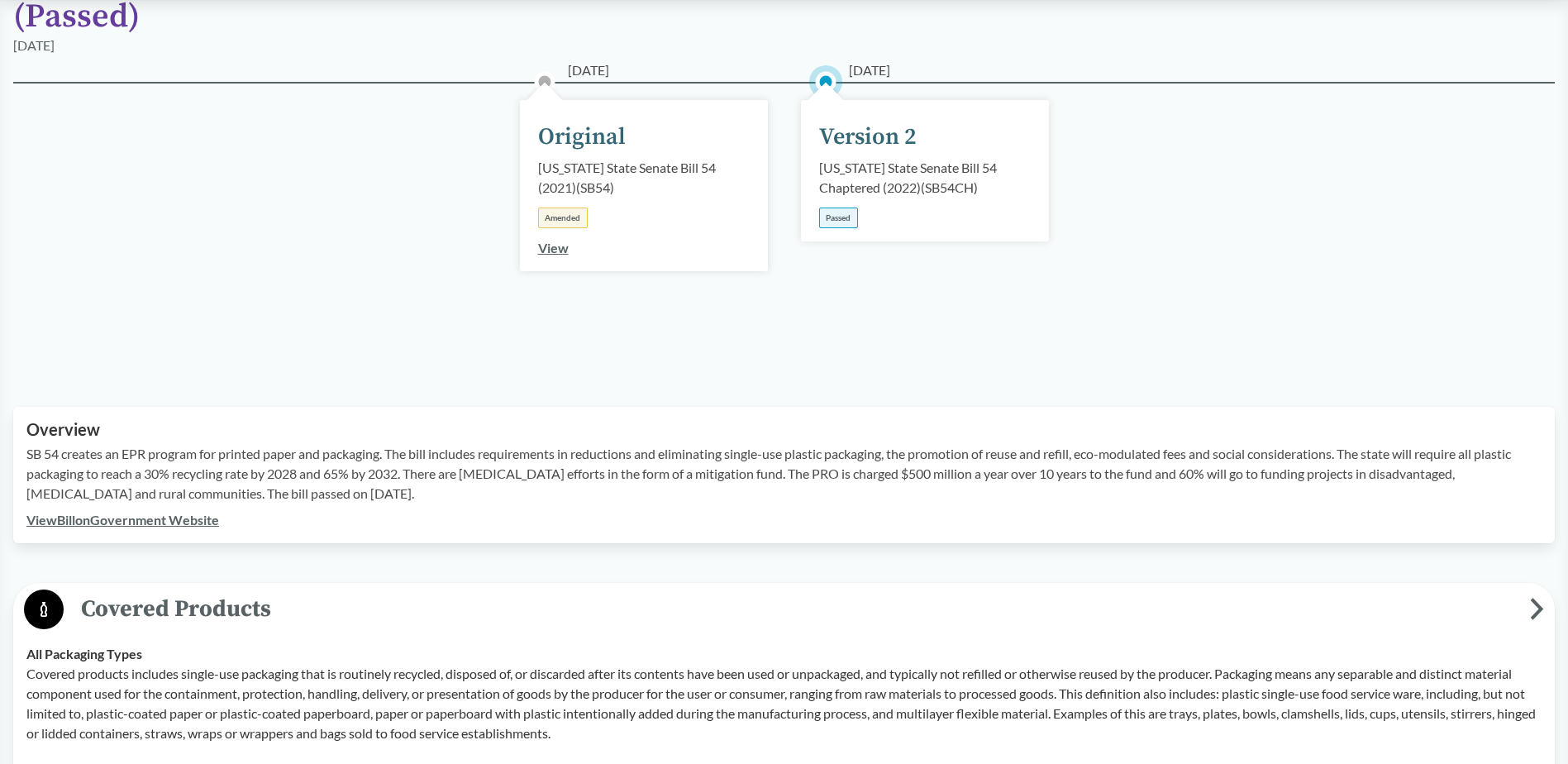
scroll to position [0, 0]
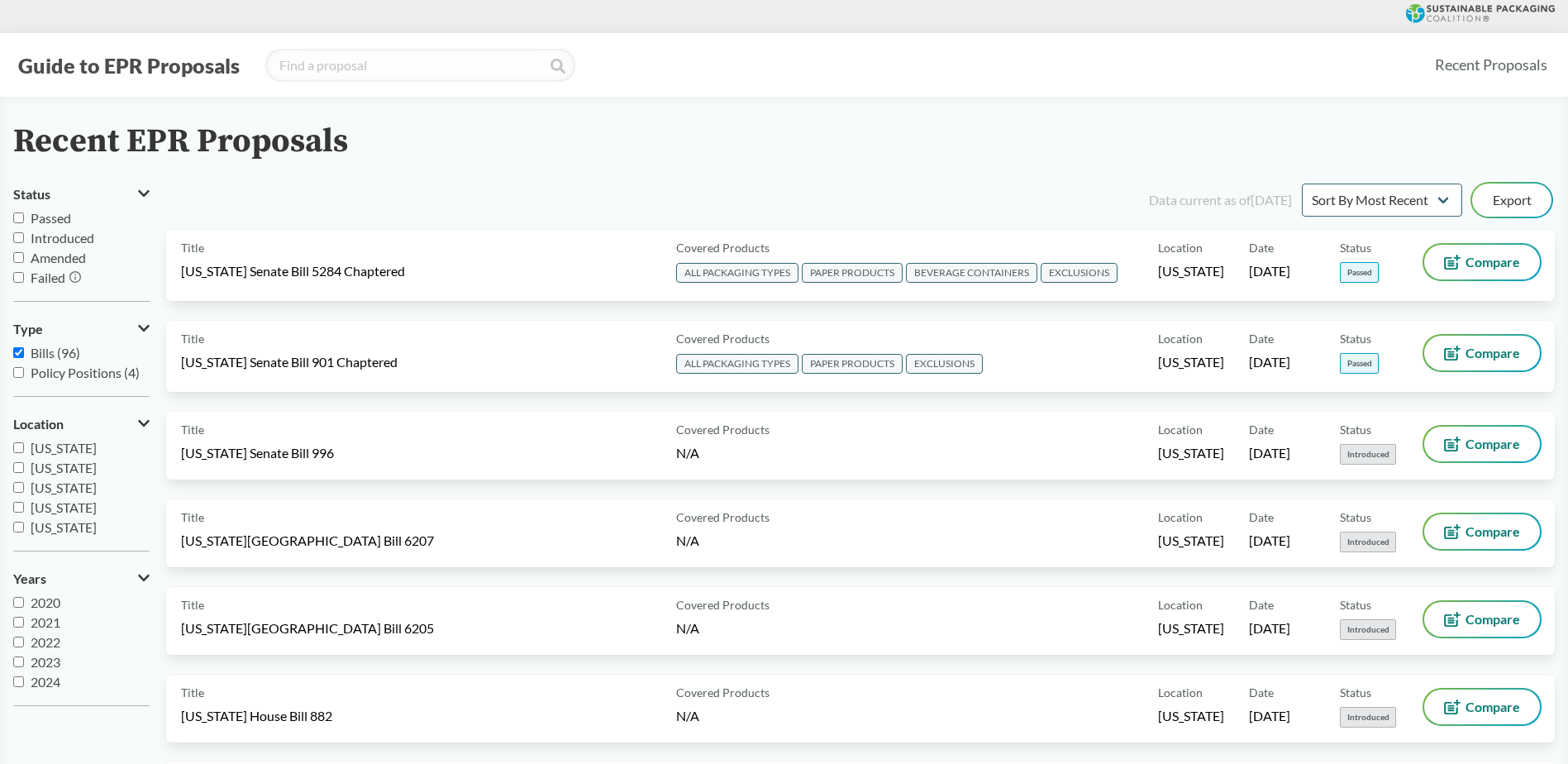
click at [18, 215] on input "Passed" at bounding box center [18, 217] width 11 height 11
checkbox input "true"
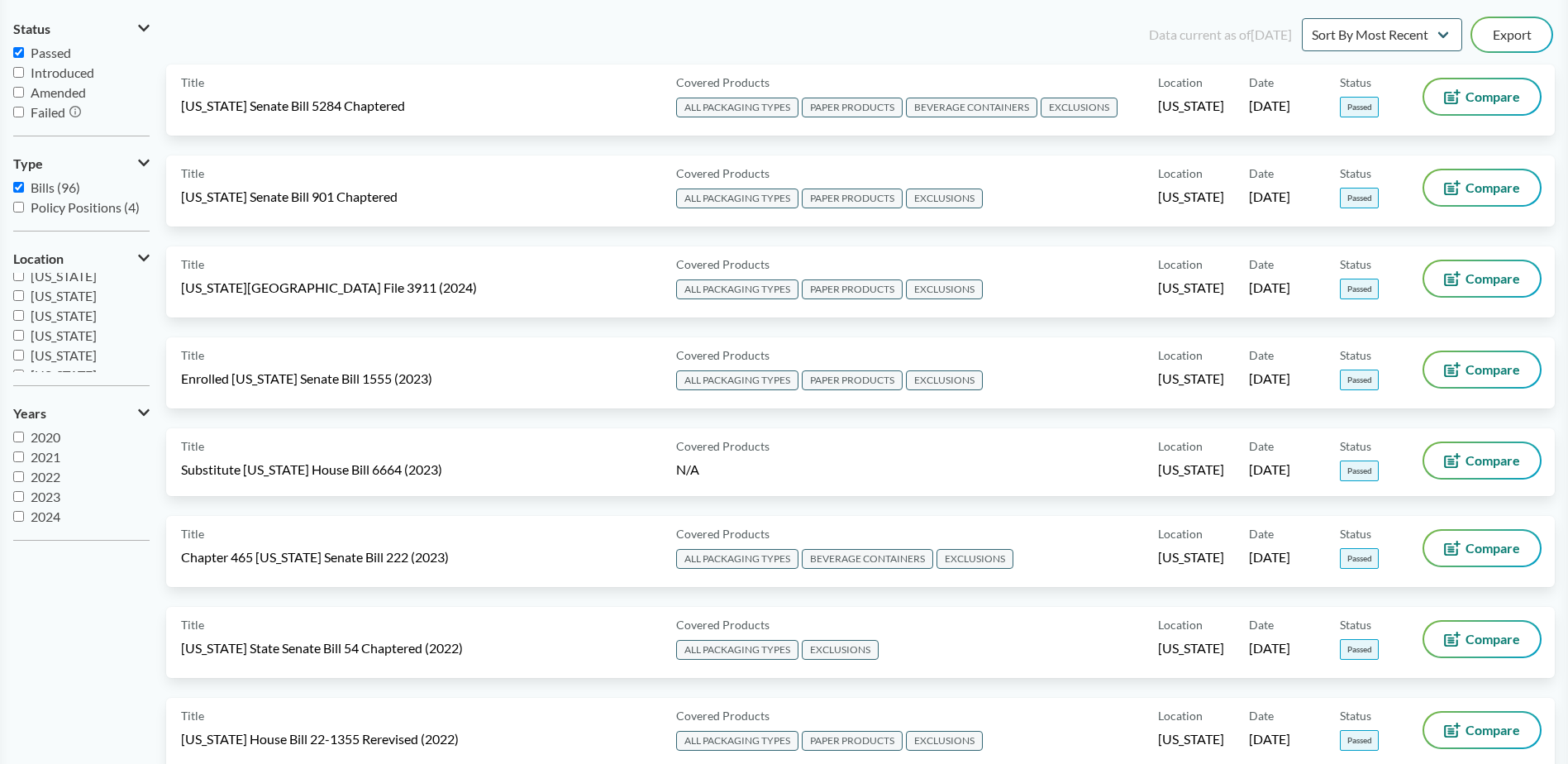
scroll to position [275, 0]
click at [16, 301] on input "[US_STATE]" at bounding box center [18, 305] width 11 height 11
checkbox input "true"
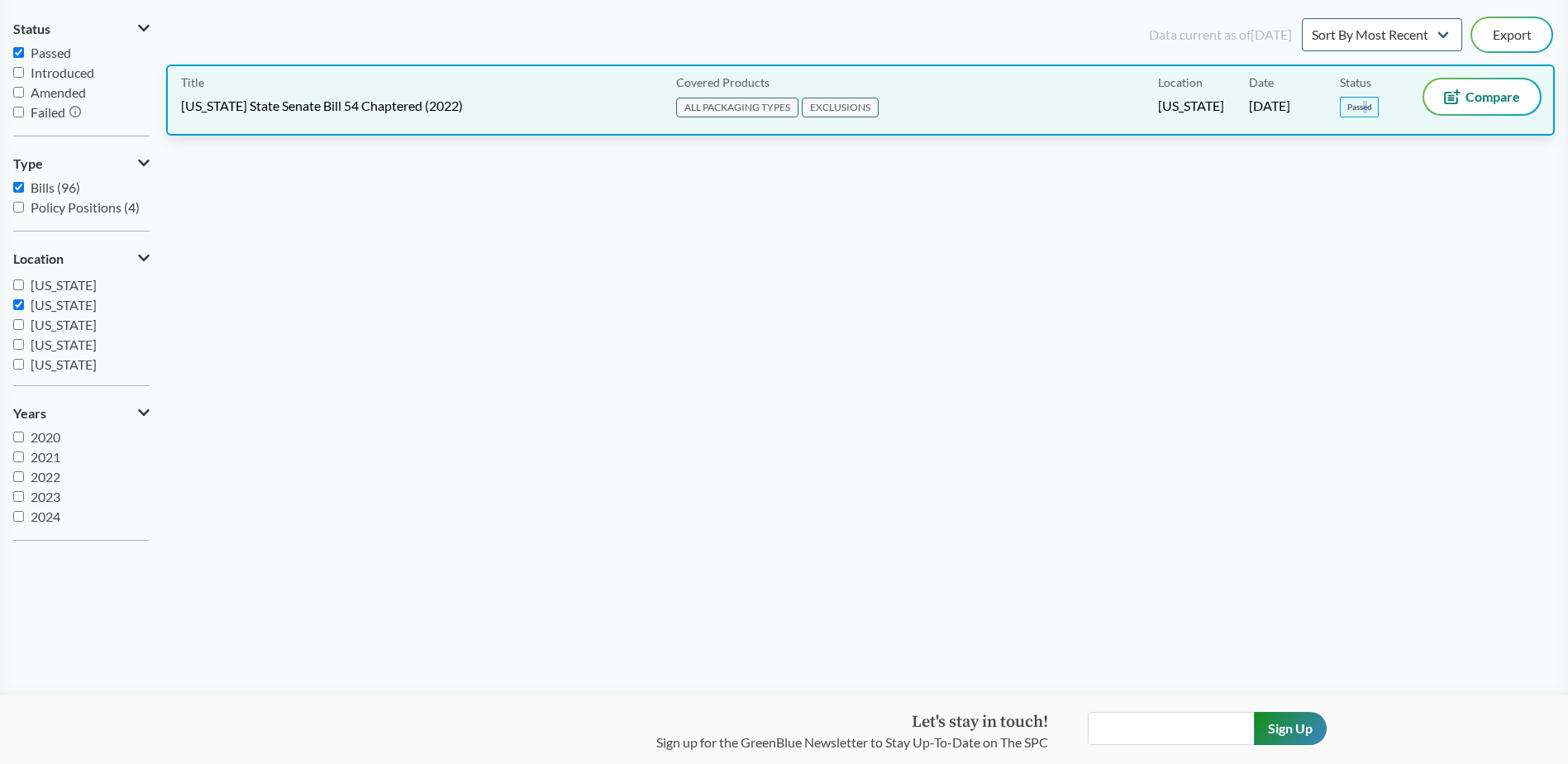
click at [1366, 105] on span "Passed" at bounding box center [1359, 107] width 39 height 20
